Goal: Task Accomplishment & Management: Complete application form

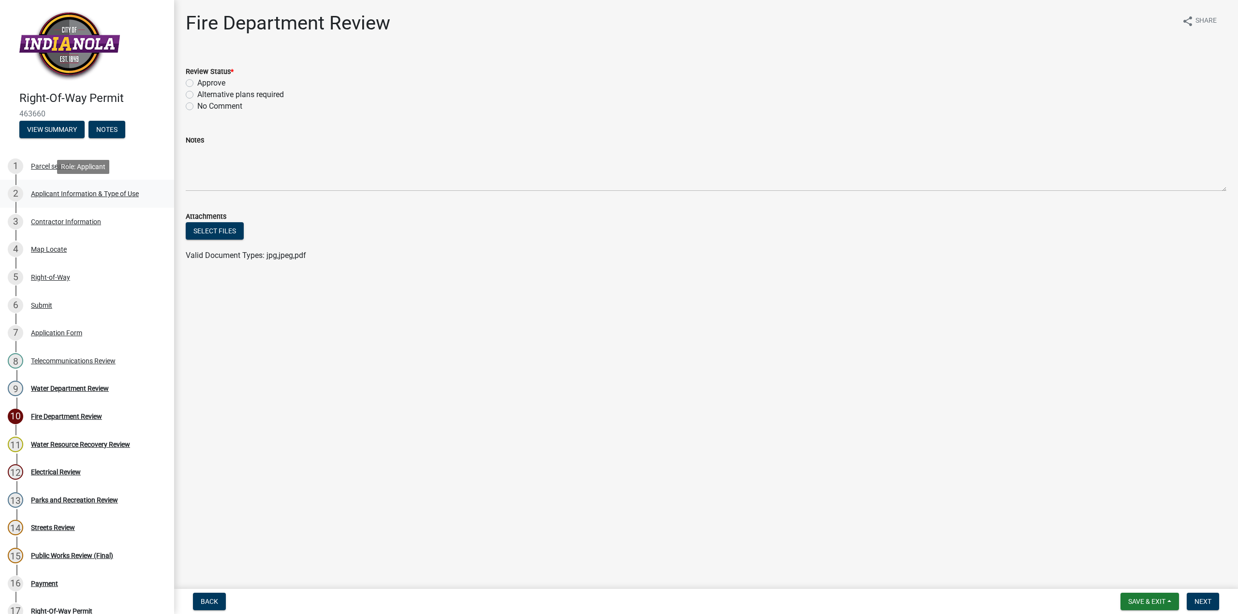
click at [42, 193] on div "Applicant Information & Type of Use" at bounding box center [85, 193] width 108 height 7
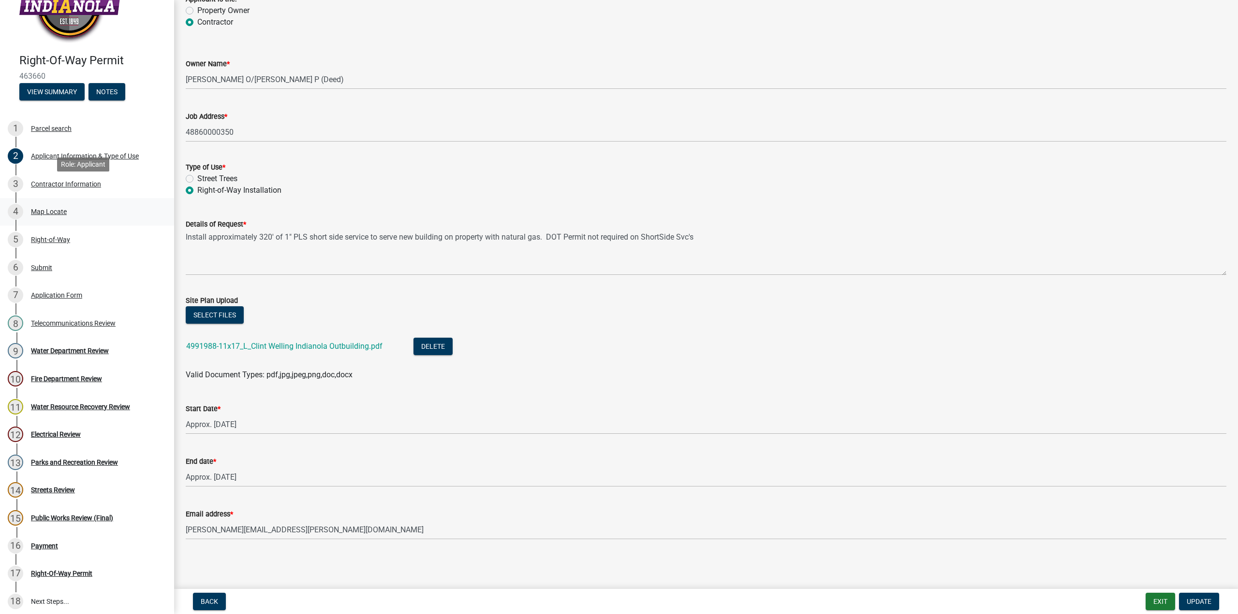
scroll to position [32, 0]
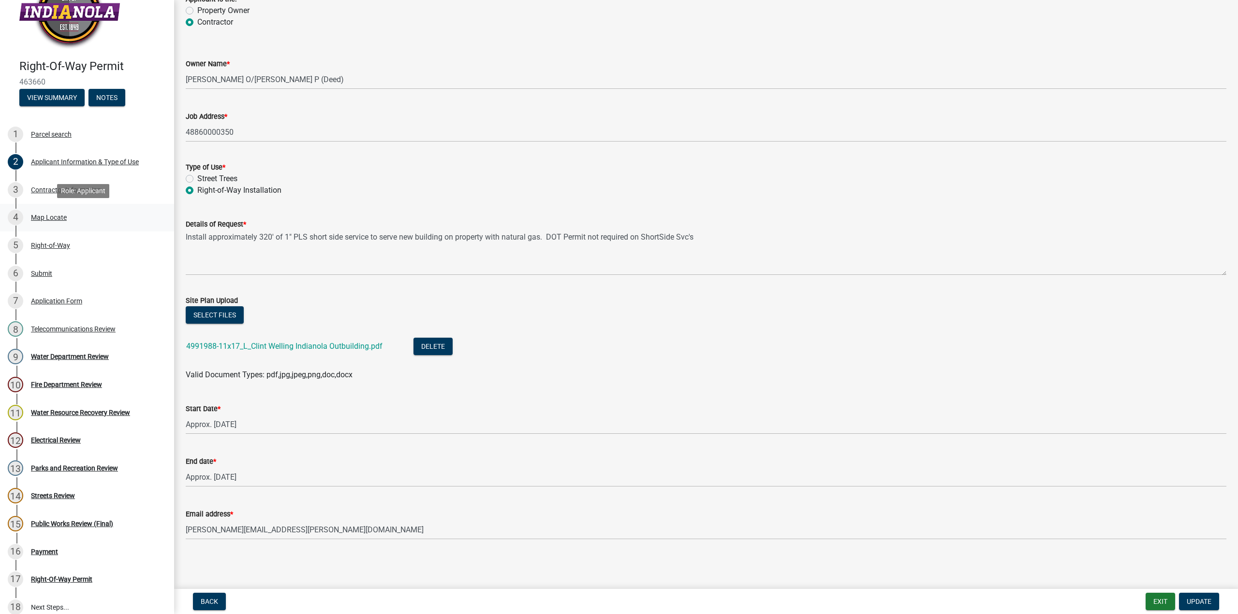
click at [58, 217] on div "Map Locate" at bounding box center [49, 217] width 36 height 7
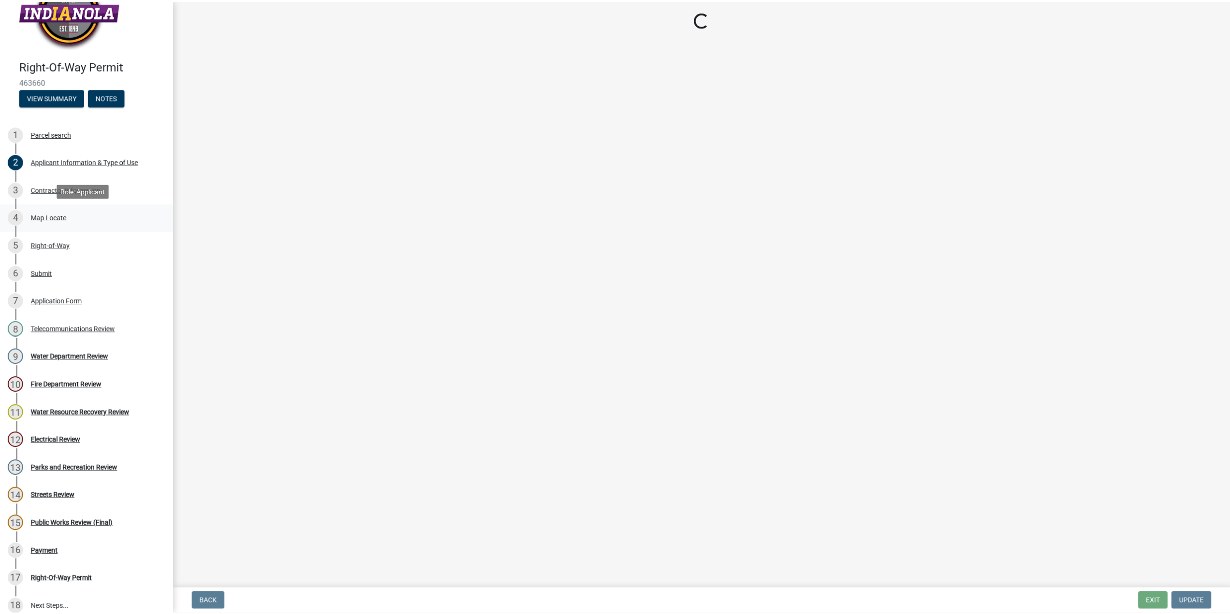
scroll to position [0, 0]
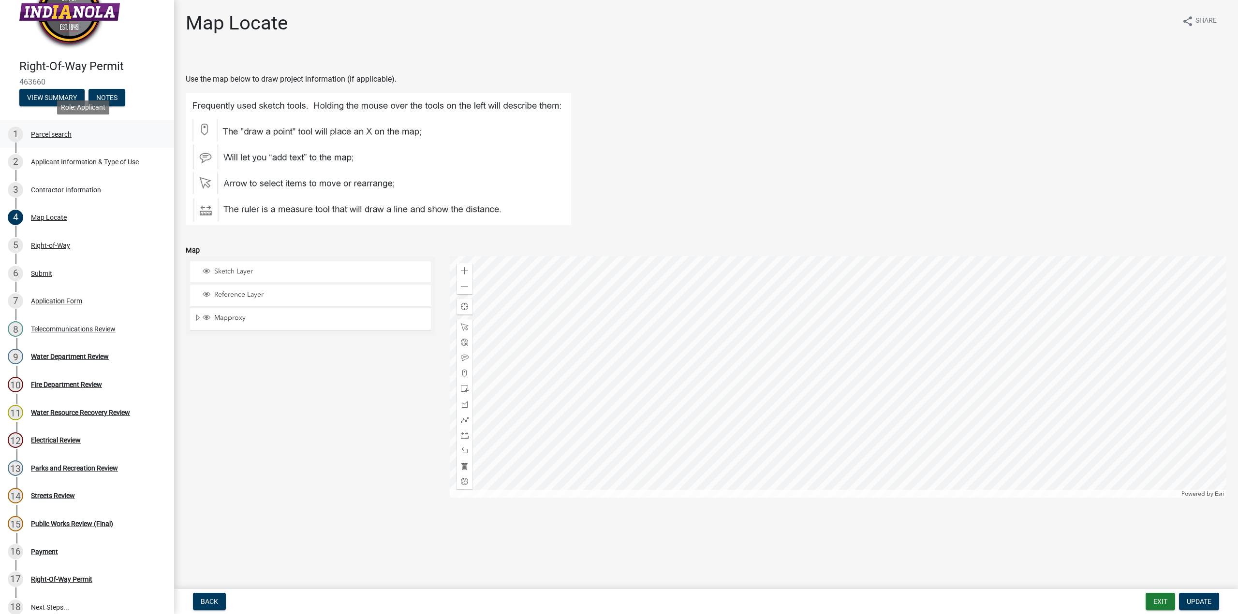
click at [70, 137] on div "Parcel search" at bounding box center [51, 134] width 41 height 7
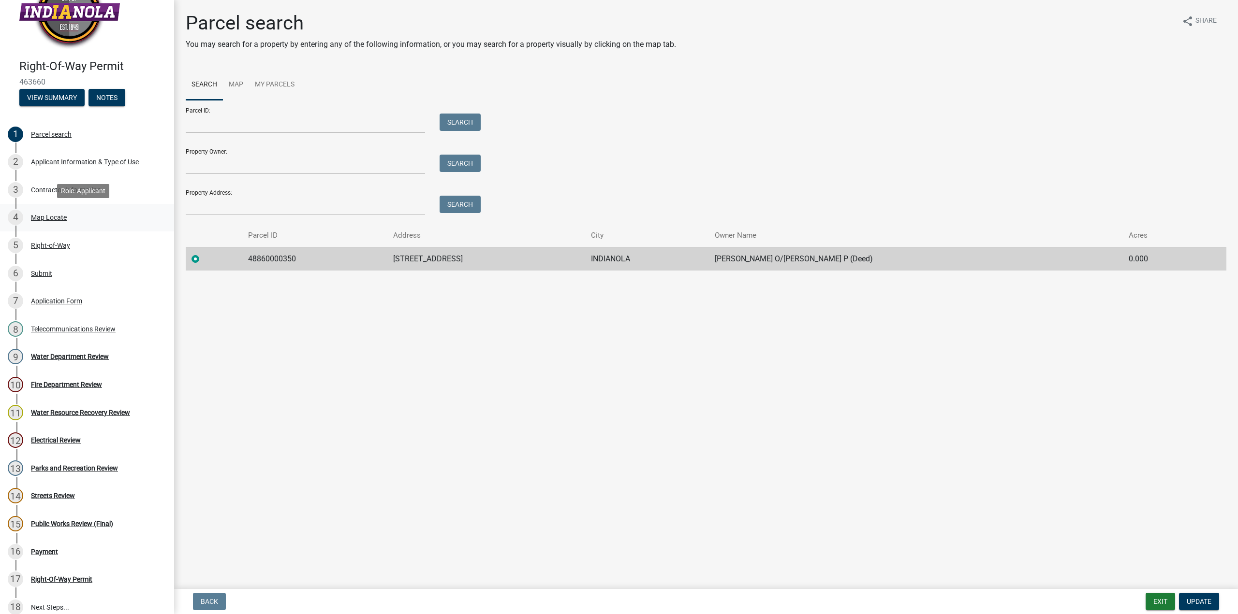
click at [52, 220] on div "Map Locate" at bounding box center [49, 217] width 36 height 7
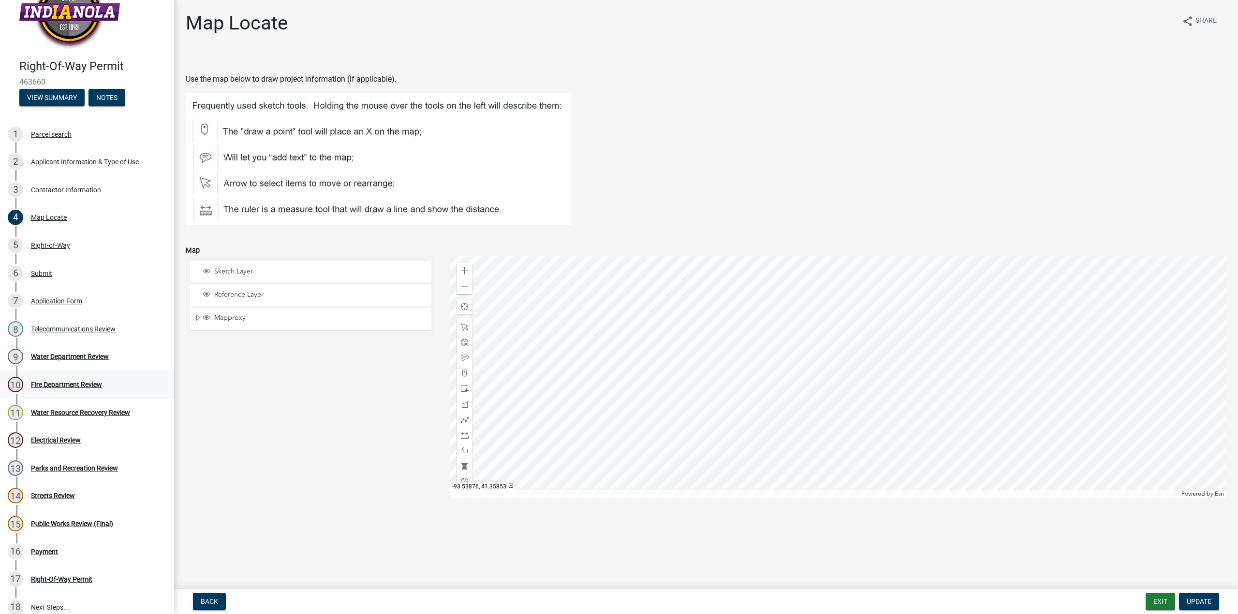
click at [60, 387] on div "Fire Department Review" at bounding box center [66, 384] width 71 height 7
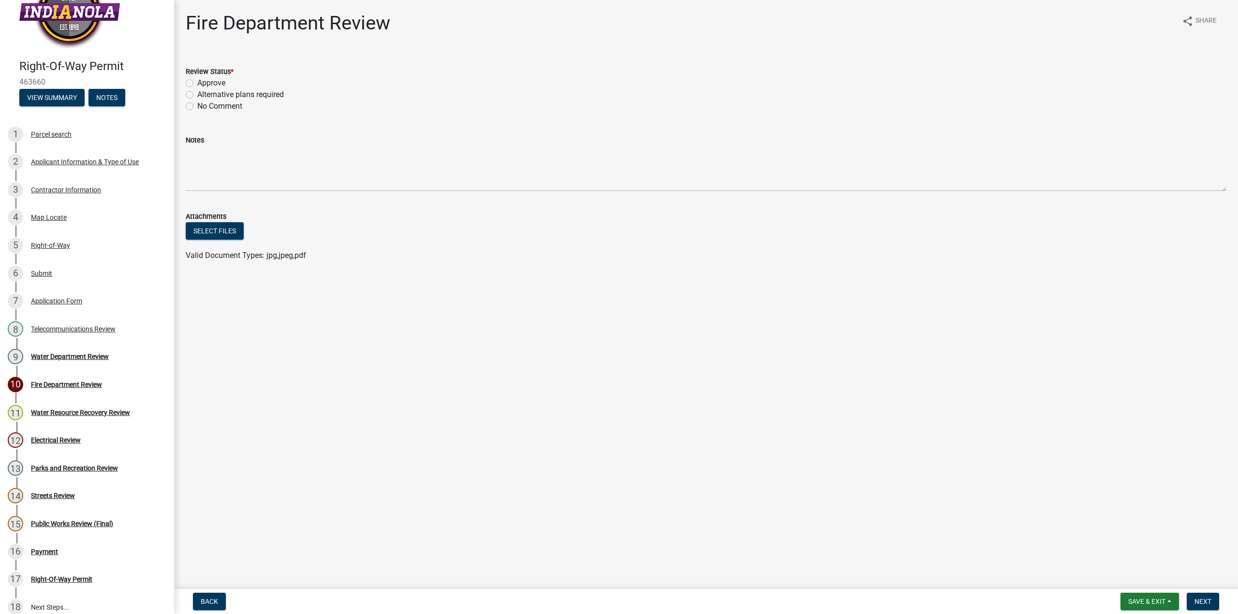
click at [197, 83] on label "Approve" at bounding box center [211, 83] width 28 height 12
click at [197, 83] on input "Approve" at bounding box center [200, 80] width 6 height 6
radio input "true"
click at [1207, 599] on span "Next" at bounding box center [1202, 602] width 17 height 8
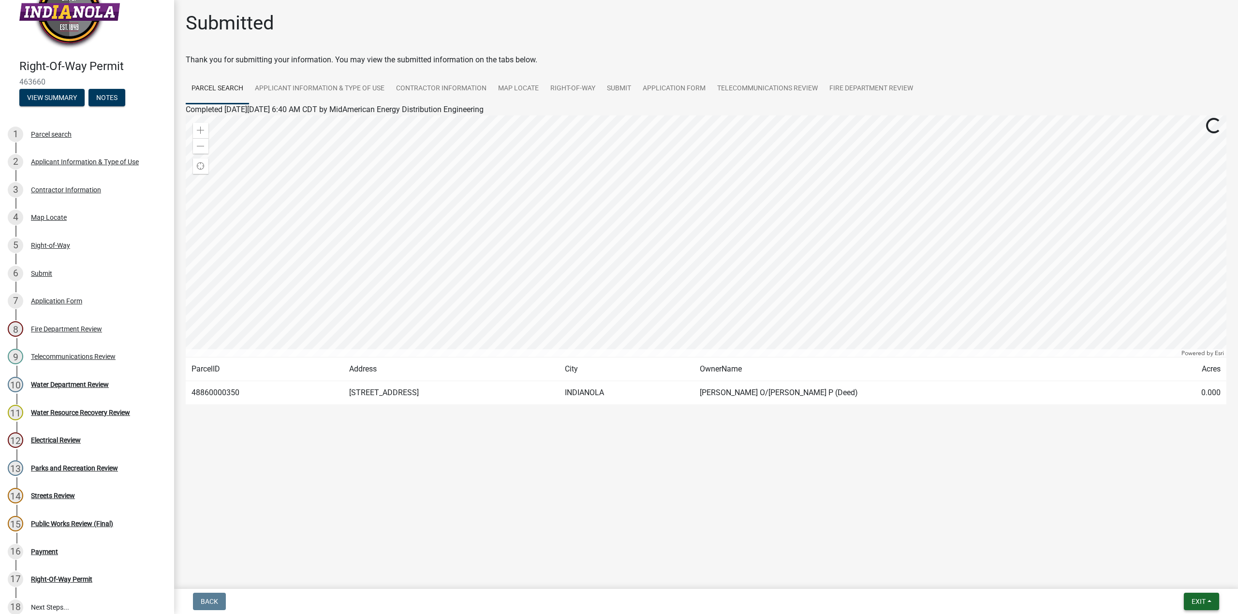
click at [1200, 599] on span "Exit" at bounding box center [1198, 602] width 14 height 8
click at [1177, 552] on button "Save" at bounding box center [1179, 553] width 77 height 23
click at [1200, 602] on span "Exit" at bounding box center [1198, 602] width 14 height 8
click at [1178, 577] on button "Save & Exit" at bounding box center [1179, 576] width 77 height 23
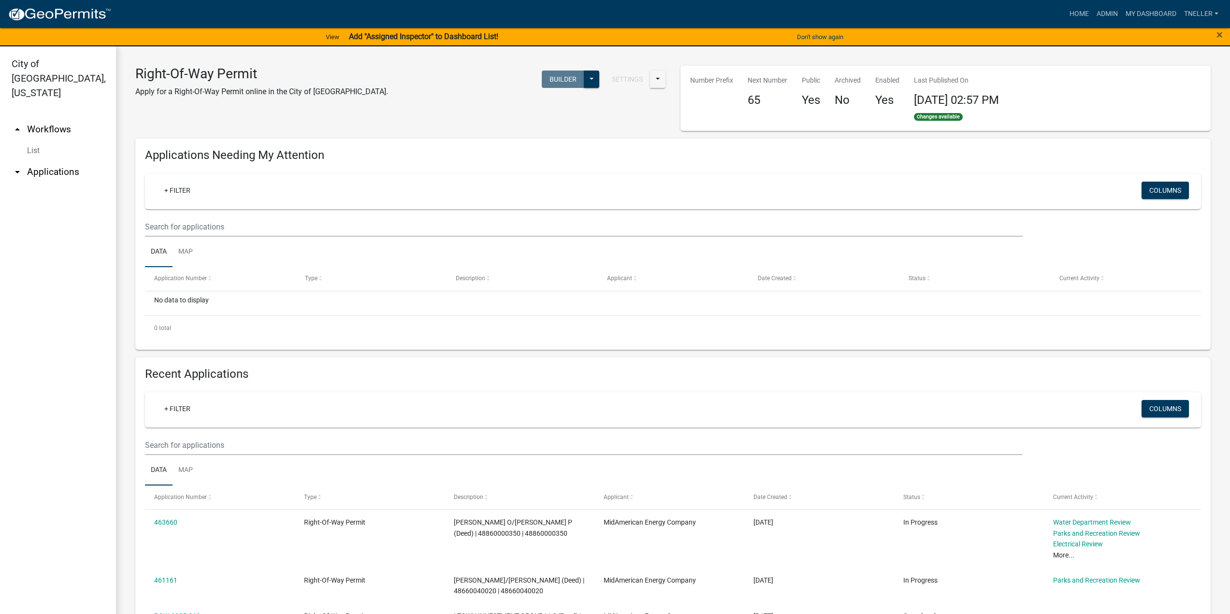
click at [50, 118] on link "arrow_drop_up Workflows" at bounding box center [58, 129] width 116 height 23
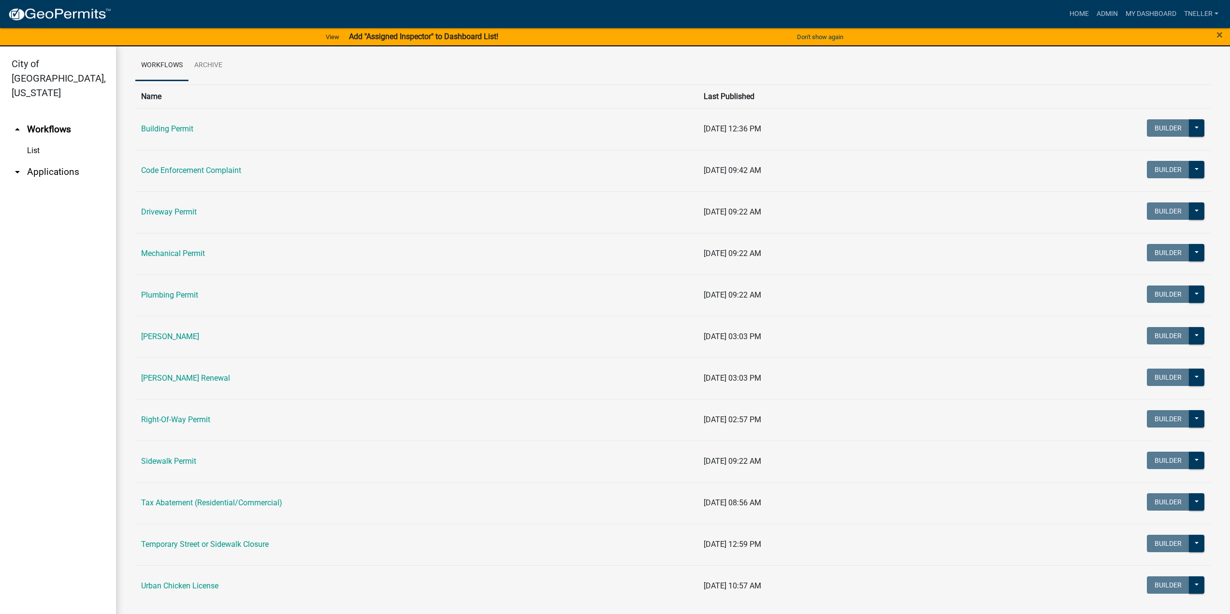
scroll to position [44, 0]
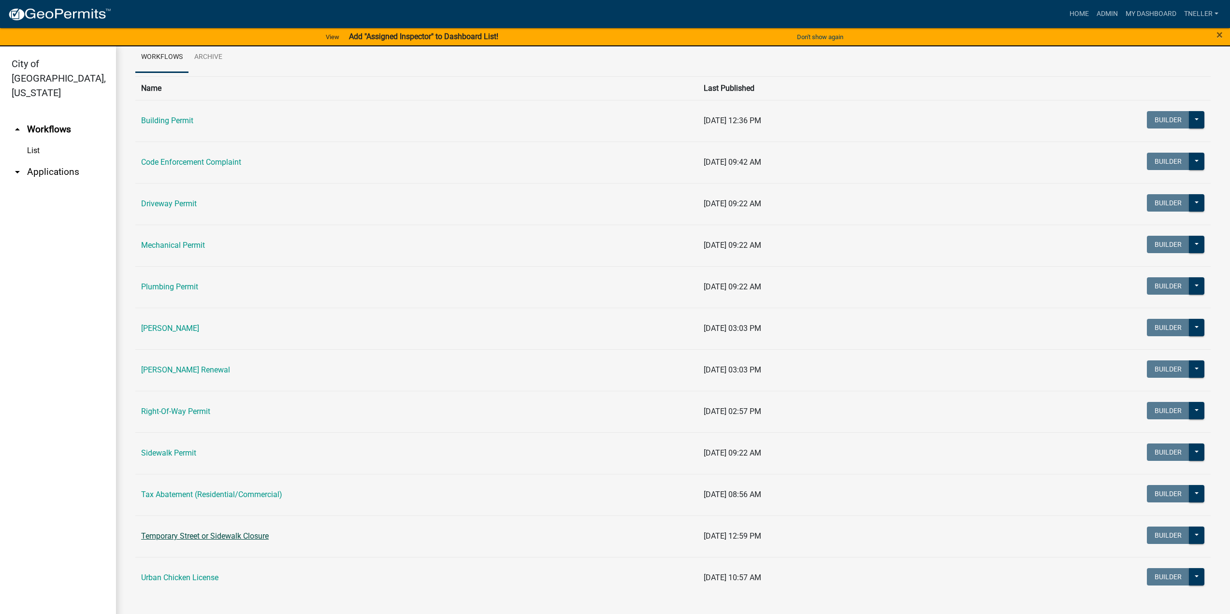
click at [251, 535] on link "Temporary Street or Sidewalk Closure" at bounding box center [205, 536] width 128 height 9
